Goal: Transaction & Acquisition: Purchase product/service

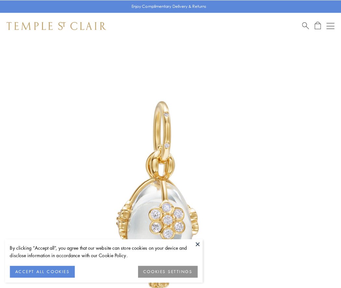
scroll to position [17, 0]
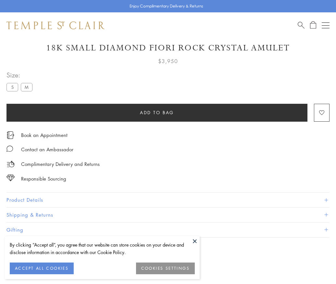
click at [157, 112] on span "Add to bag" at bounding box center [157, 112] width 34 height 7
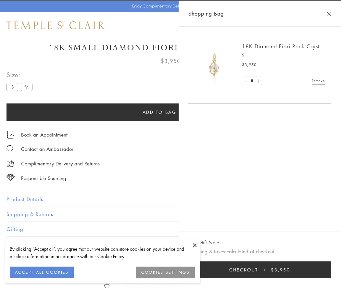
click at [258, 270] on span "Checkout" at bounding box center [243, 270] width 29 height 7
